Goal: Communication & Community: Participate in discussion

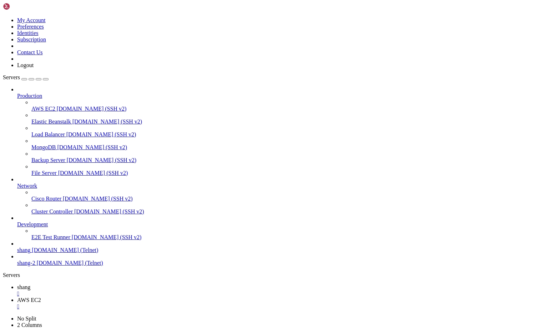
scroll to position [7, 1]
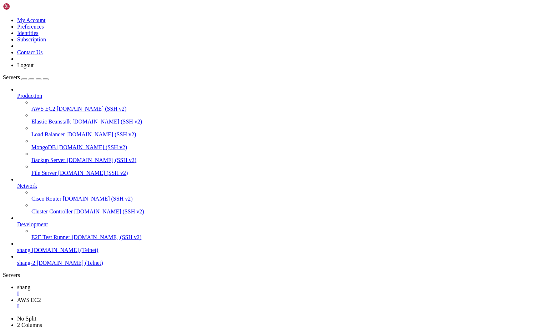
scroll to position [16090, 0]
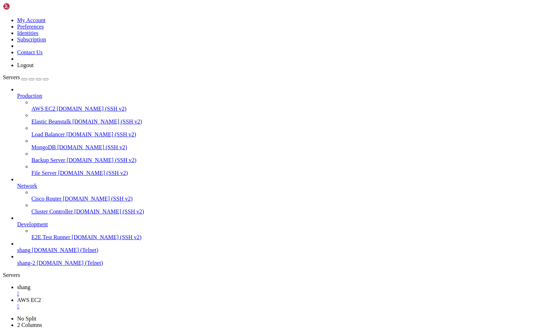
scroll to position [16631, 0]
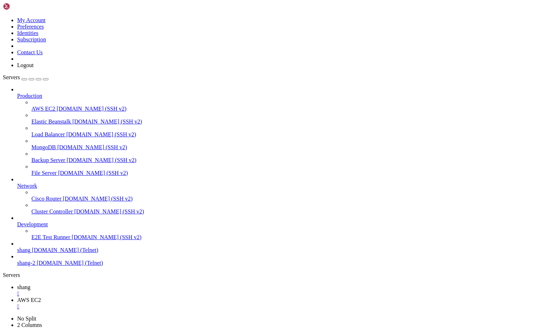
drag, startPoint x: 237, startPoint y: 703, endPoint x: 50, endPoint y: 673, distance: 189.8
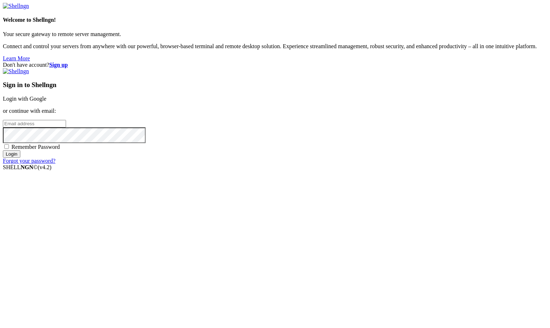
click at [46, 102] on link "Login with Google" at bounding box center [25, 99] width 44 height 6
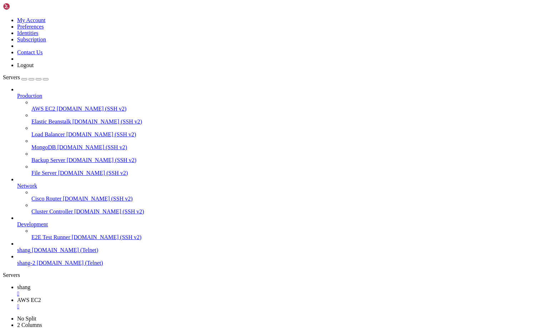
scroll to position [18939, 0]
click at [102, 284] on link "shang " at bounding box center [282, 290] width 530 height 13
click at [41, 297] on span "AWS EC2" at bounding box center [29, 300] width 24 height 6
click at [111, 284] on link "shang " at bounding box center [282, 290] width 530 height 13
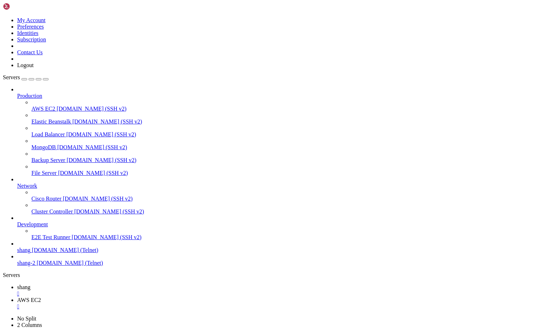
scroll to position [19036, 0]
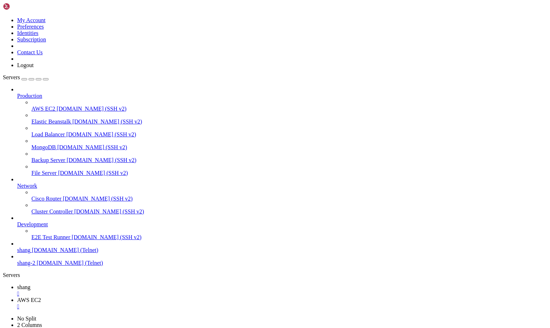
scroll to position [19357, 0]
